Goal: Navigation & Orientation: Go to known website

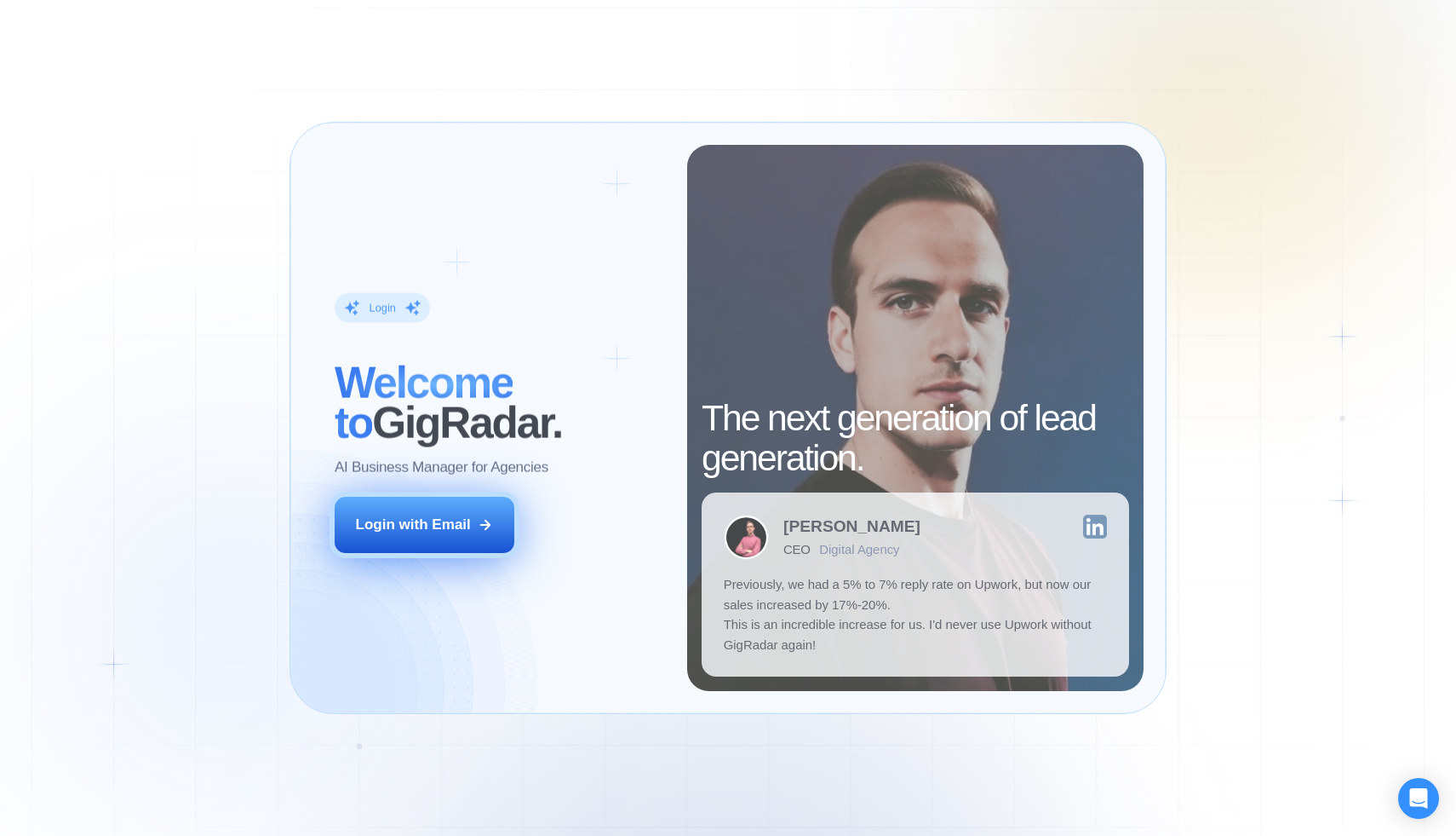
click at [418, 508] on button "Login with Email" at bounding box center [425, 525] width 181 height 56
